Goal: Task Accomplishment & Management: Use online tool/utility

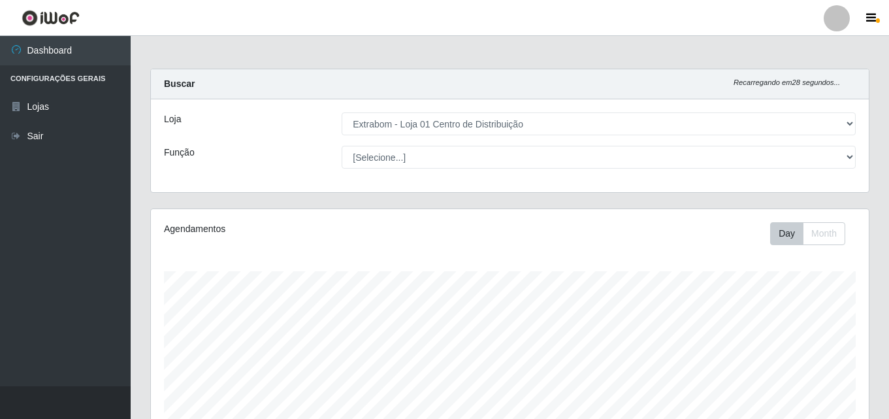
select select "435"
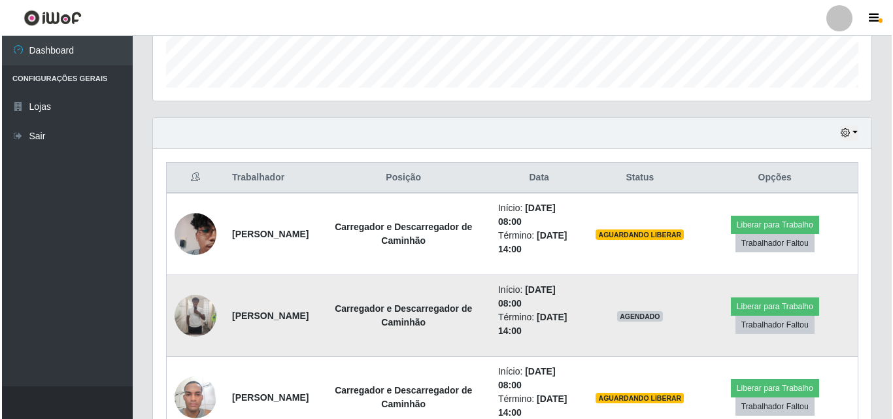
scroll to position [271, 718]
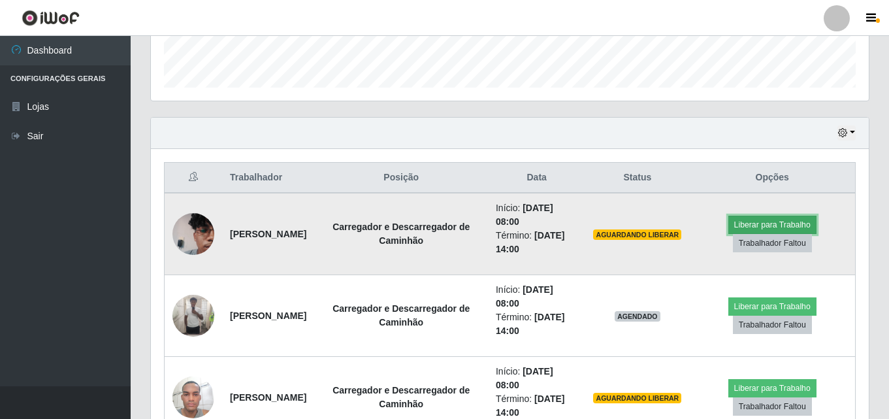
click at [778, 224] on button "Liberar para Trabalho" at bounding box center [773, 225] width 88 height 18
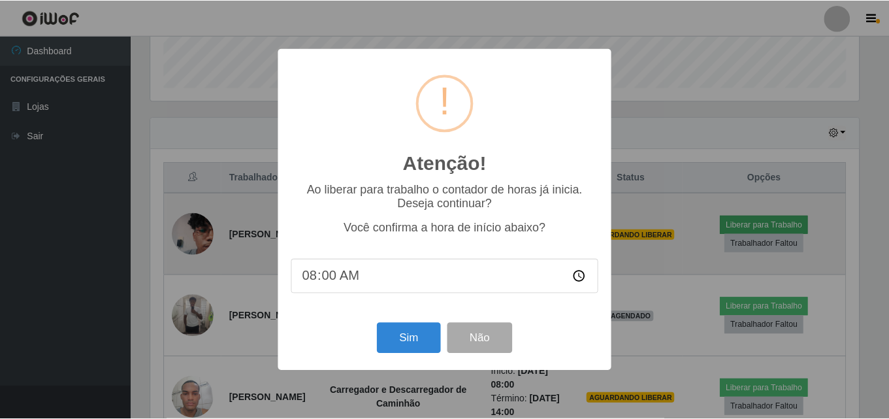
scroll to position [271, 712]
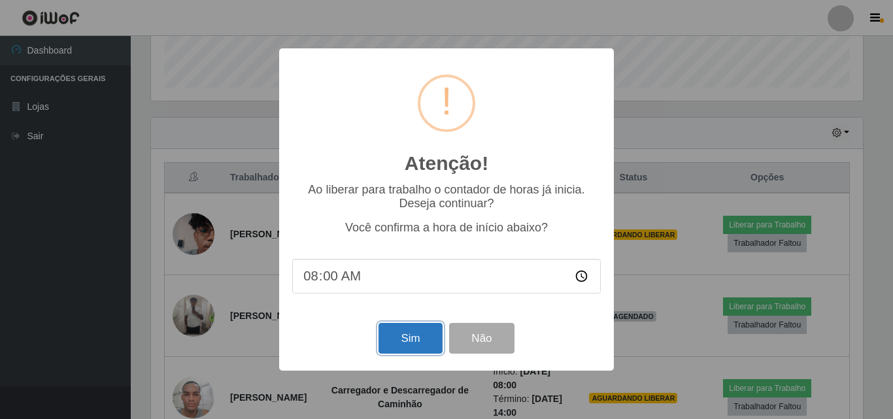
click at [431, 354] on button "Sim" at bounding box center [409, 338] width 63 height 31
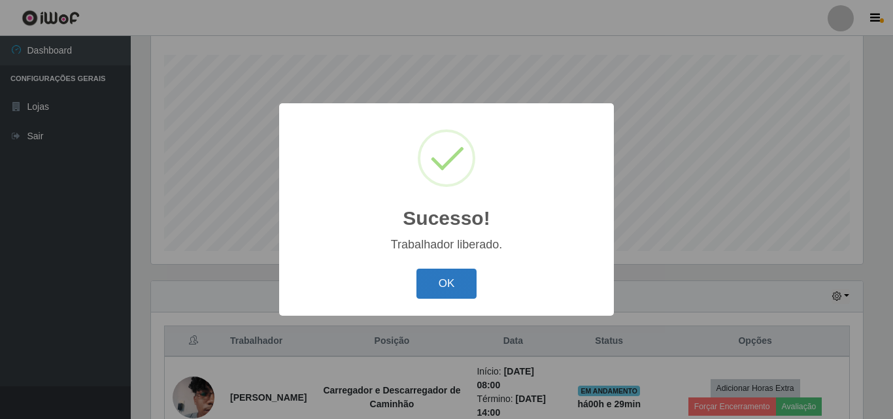
click at [428, 279] on button "OK" at bounding box center [446, 284] width 61 height 31
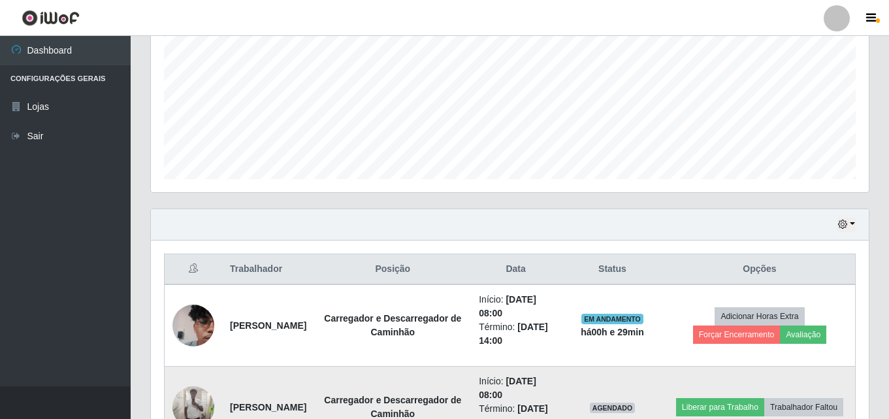
scroll to position [412, 0]
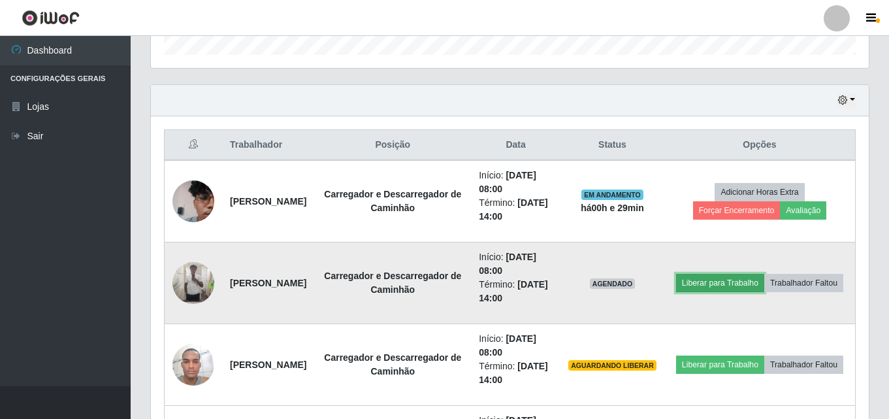
click at [760, 274] on button "Liberar para Trabalho" at bounding box center [720, 283] width 88 height 18
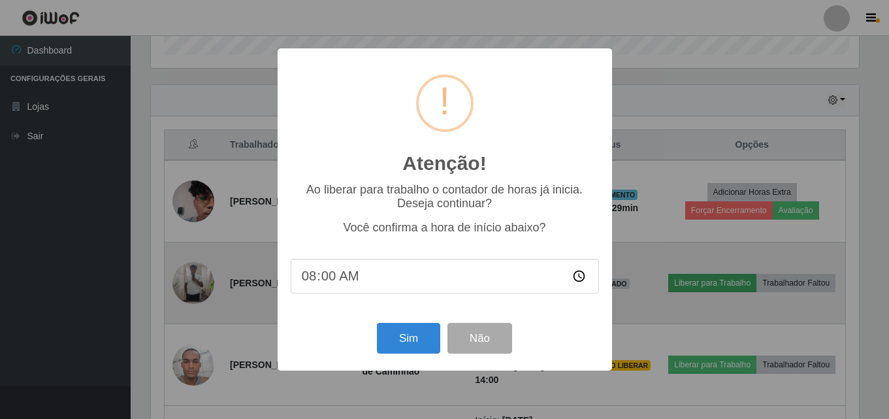
scroll to position [271, 712]
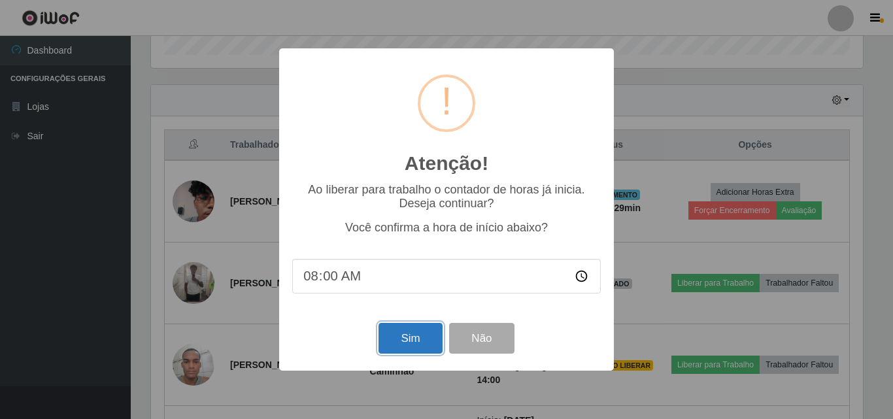
click at [407, 329] on button "Sim" at bounding box center [409, 338] width 63 height 31
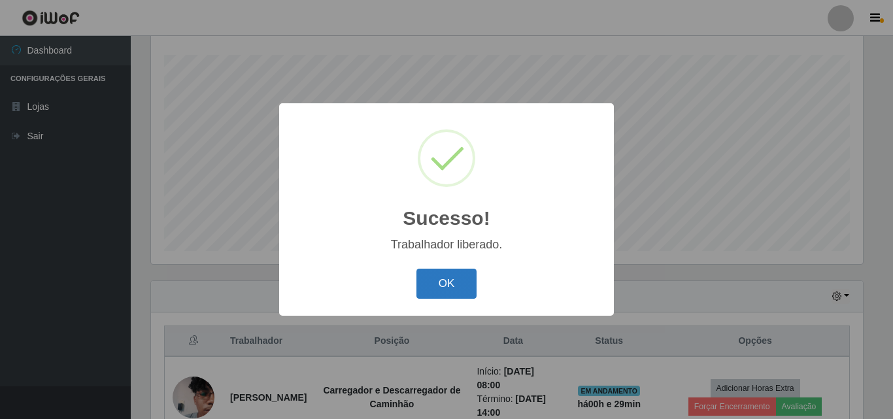
click at [458, 282] on button "OK" at bounding box center [446, 284] width 61 height 31
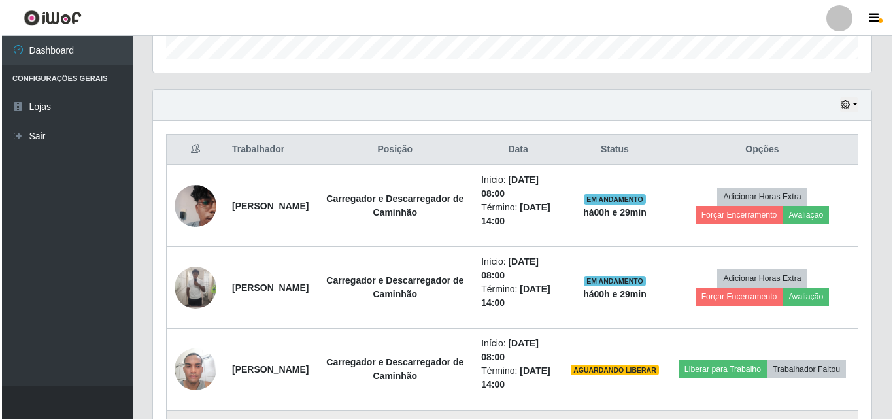
scroll to position [478, 0]
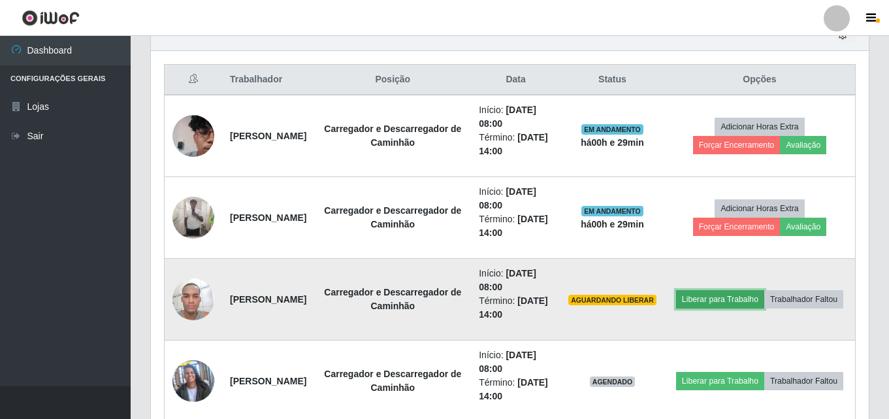
click at [740, 290] on button "Liberar para Trabalho" at bounding box center [720, 299] width 88 height 18
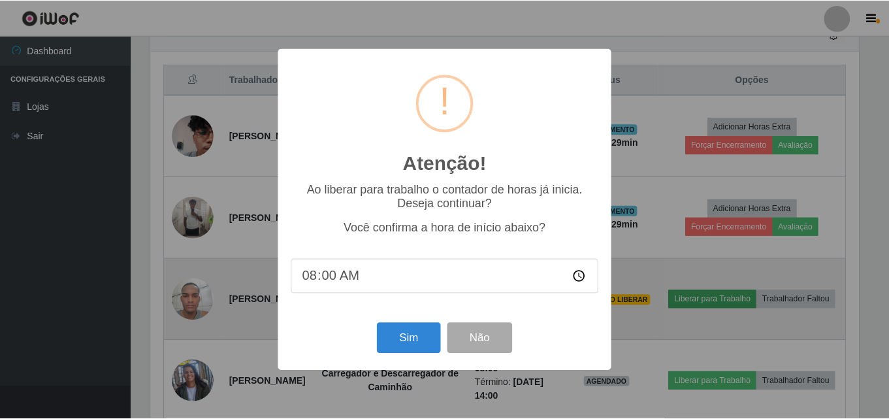
scroll to position [271, 712]
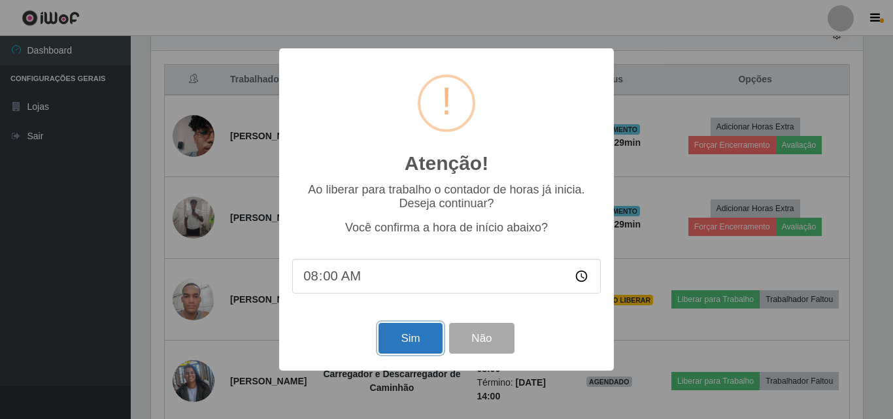
click at [422, 354] on button "Sim" at bounding box center [409, 338] width 63 height 31
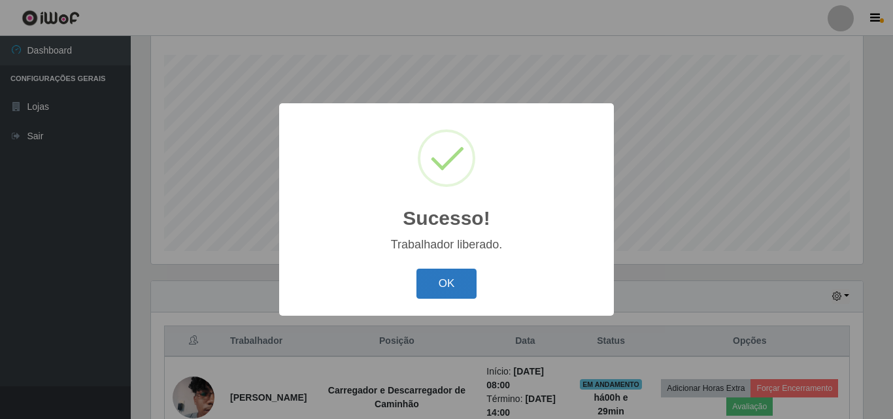
click at [454, 271] on button "OK" at bounding box center [446, 284] width 61 height 31
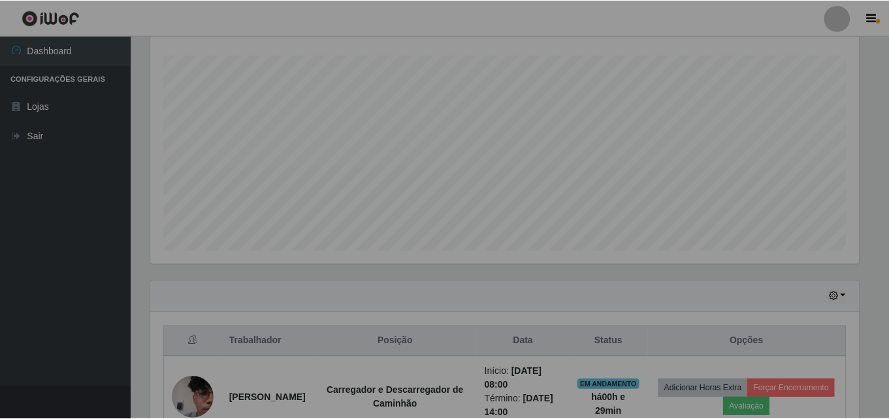
scroll to position [0, 0]
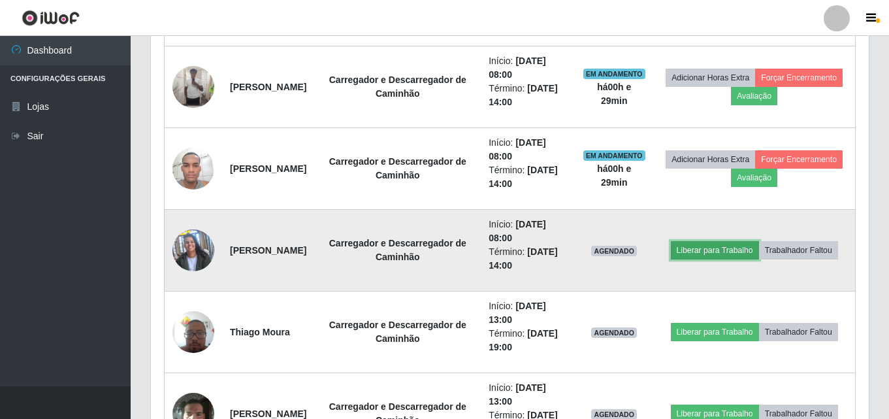
click at [759, 241] on button "Liberar para Trabalho" at bounding box center [715, 250] width 88 height 18
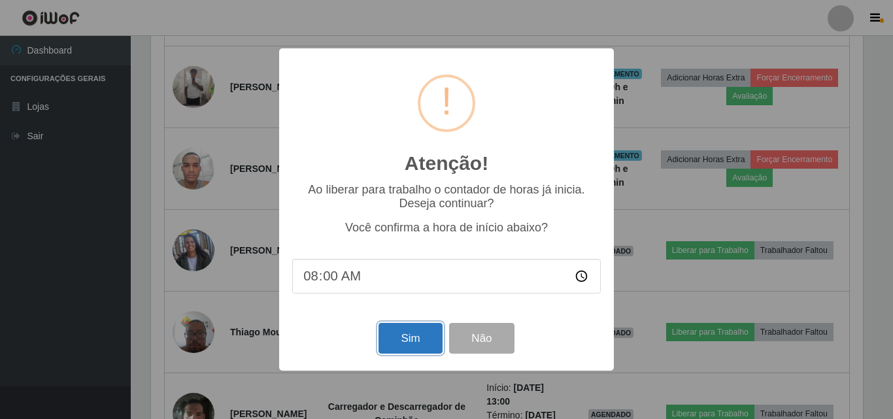
click at [425, 338] on button "Sim" at bounding box center [409, 338] width 63 height 31
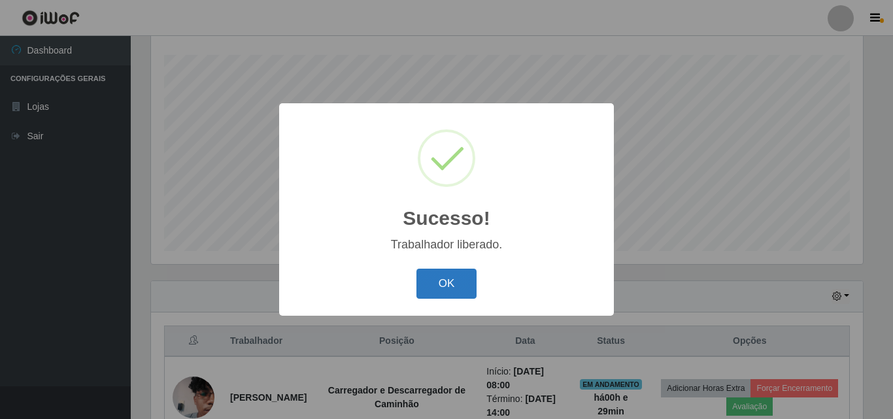
click at [460, 274] on button "OK" at bounding box center [446, 284] width 61 height 31
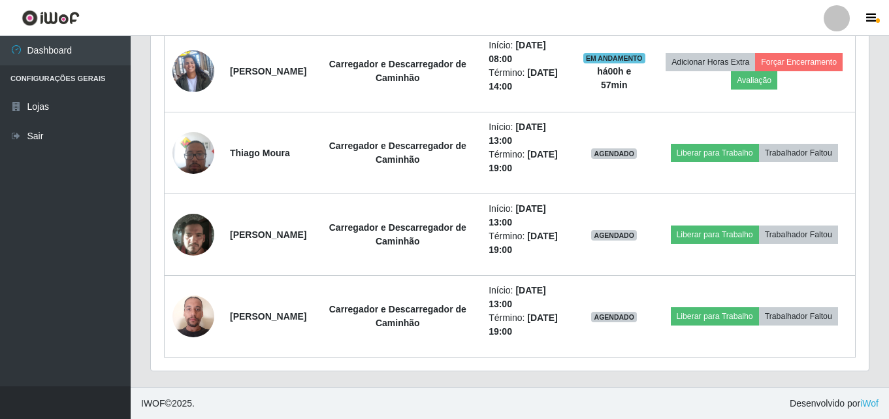
scroll to position [788, 0]
